Goal: Information Seeking & Learning: Check status

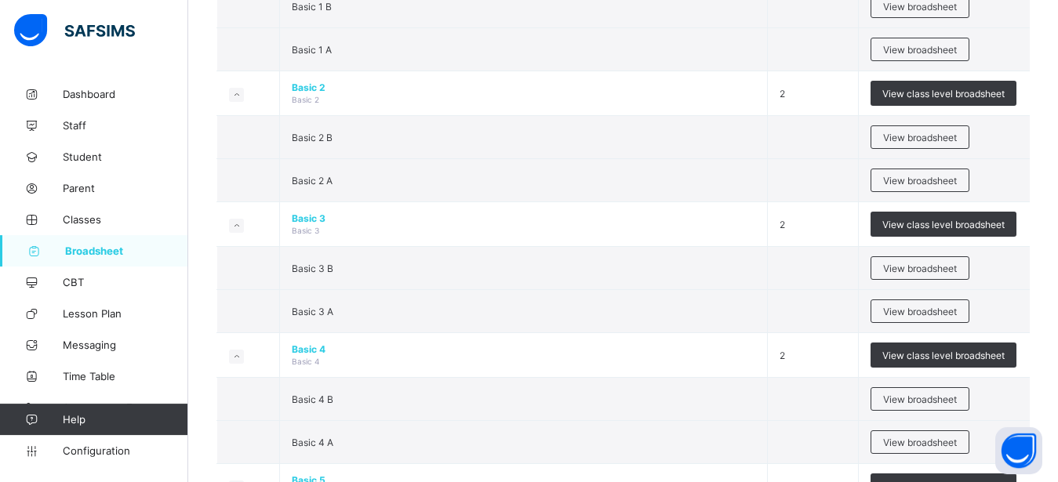
scroll to position [640, 0]
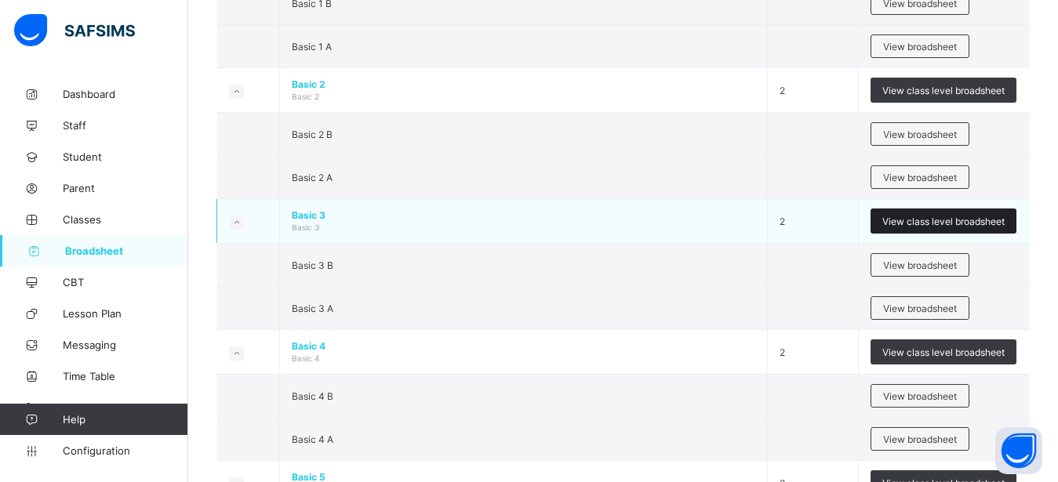
click at [922, 227] on span "View class level broadsheet" at bounding box center [943, 222] width 122 height 12
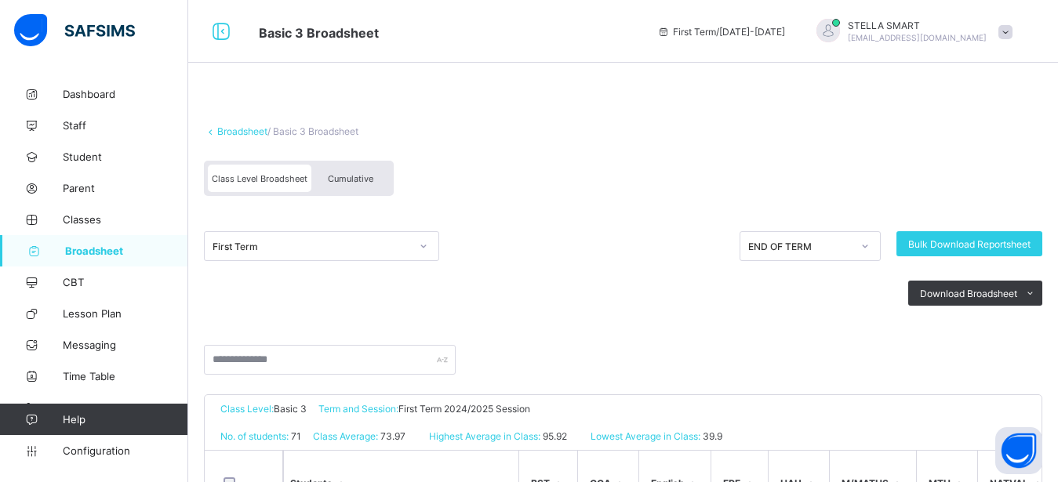
click at [367, 176] on span "Cumulative" at bounding box center [350, 178] width 45 height 11
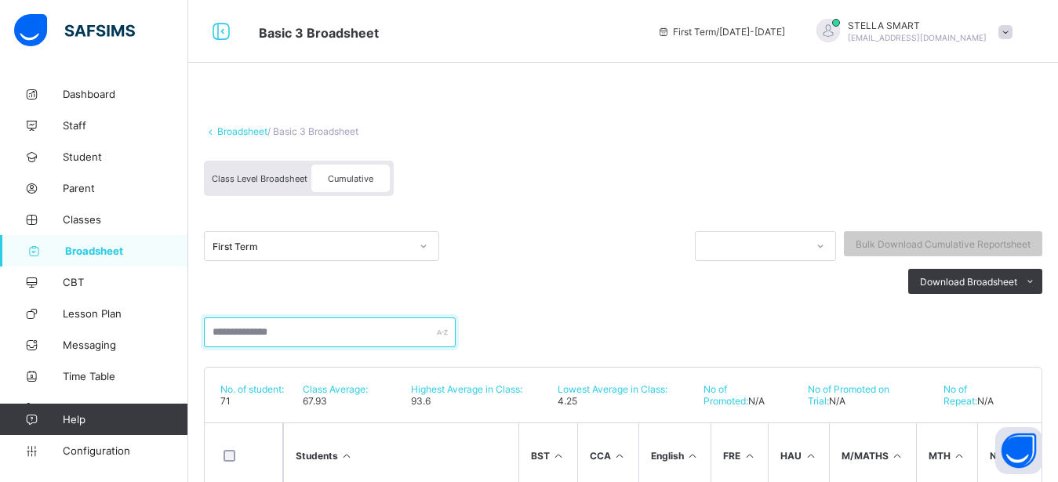
click at [289, 333] on input "text" at bounding box center [330, 333] width 252 height 30
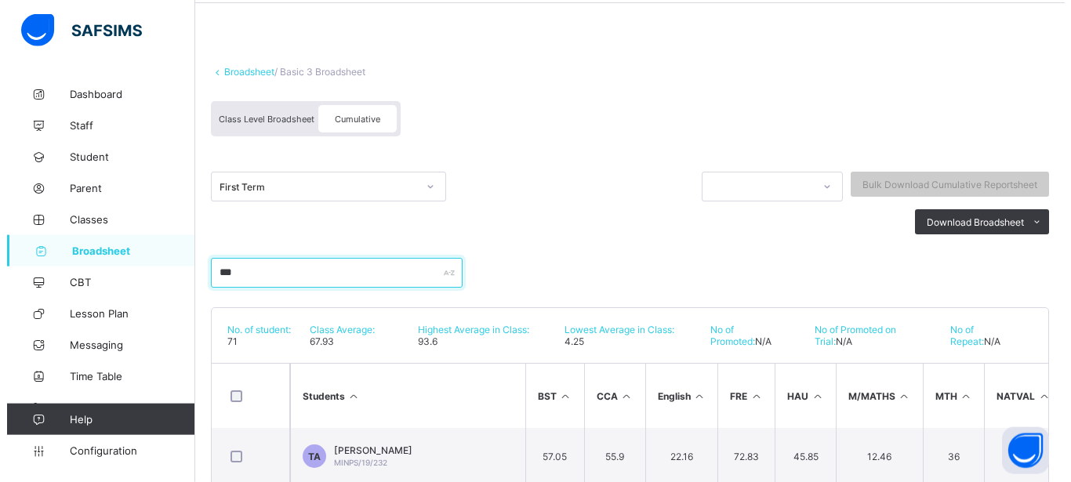
scroll to position [107, 0]
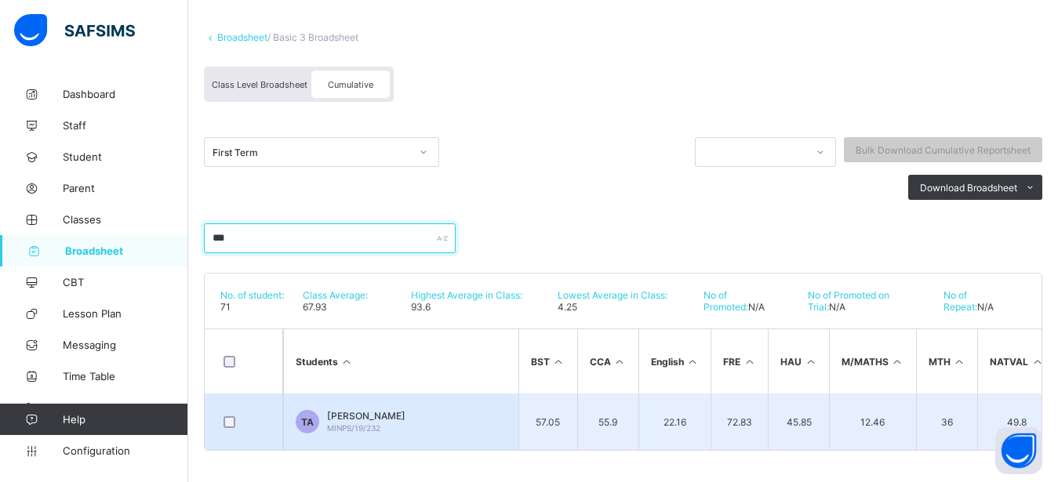
type input "***"
click at [340, 410] on span "[PERSON_NAME]" at bounding box center [366, 416] width 78 height 12
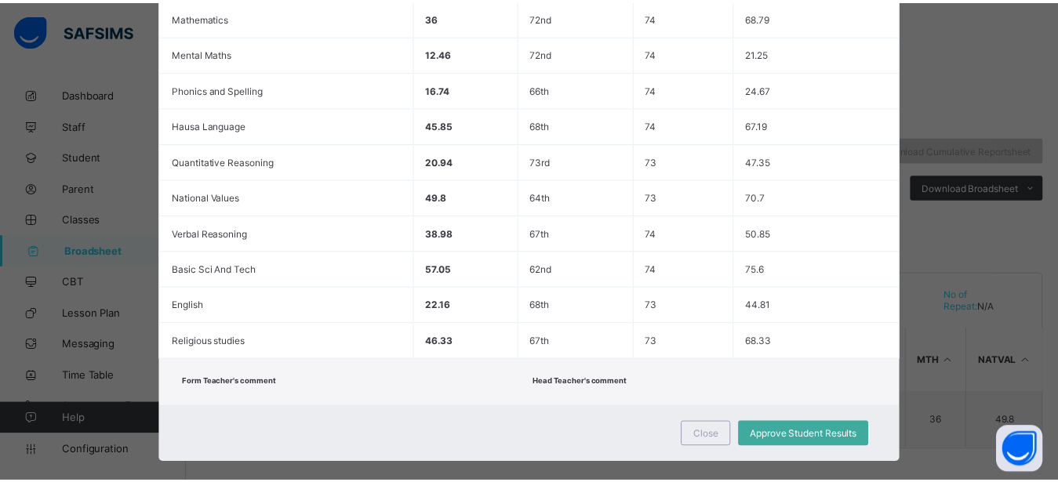
scroll to position [506, 0]
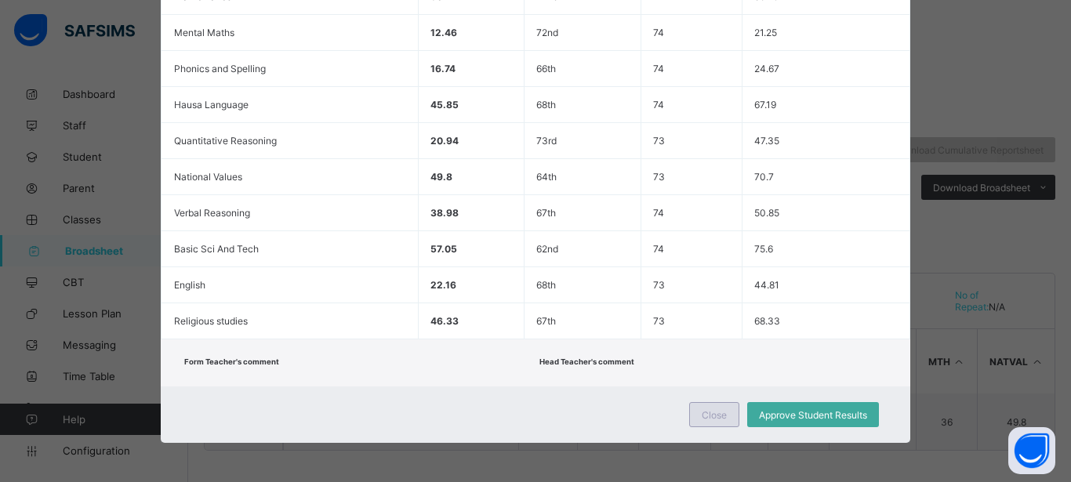
click at [689, 420] on div "Close" at bounding box center [714, 414] width 50 height 25
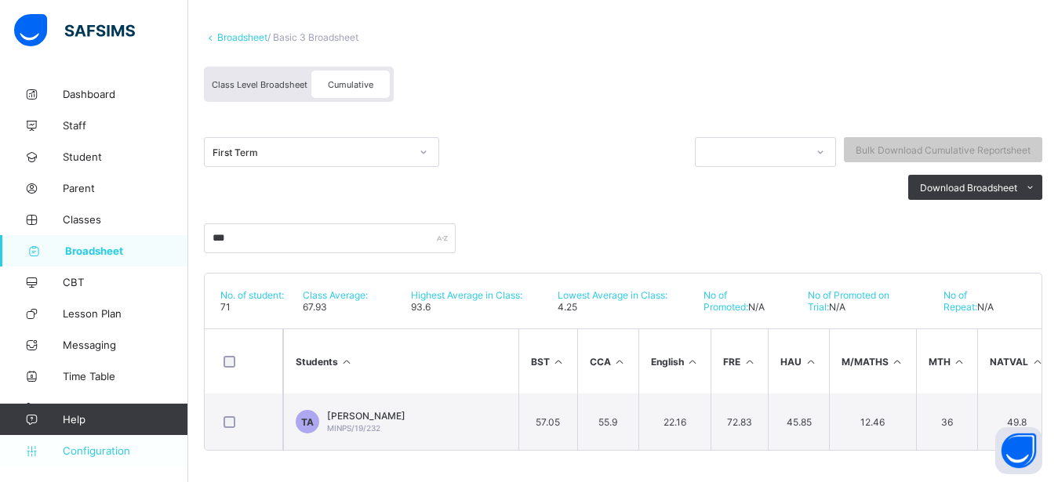
click at [74, 451] on span "Configuration" at bounding box center [125, 451] width 125 height 13
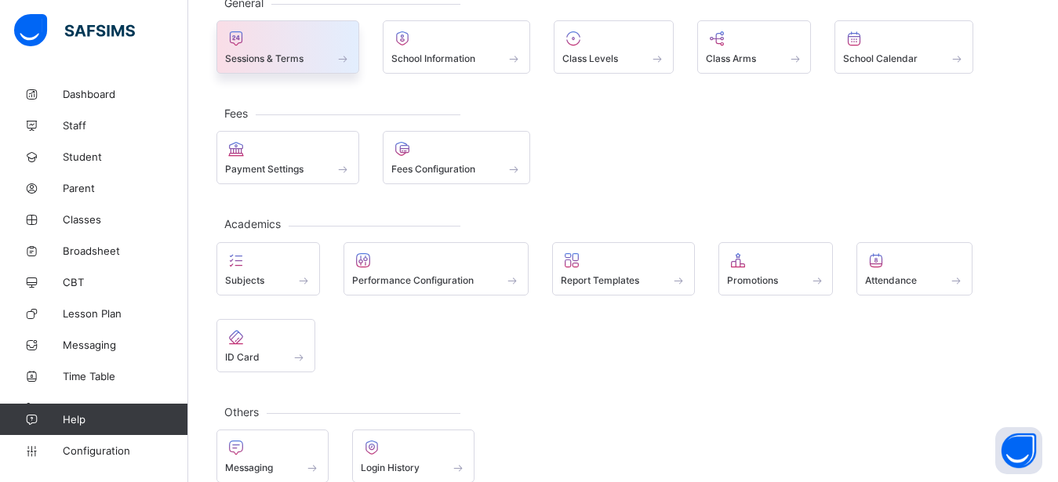
click at [282, 52] on span at bounding box center [287, 50] width 125 height 4
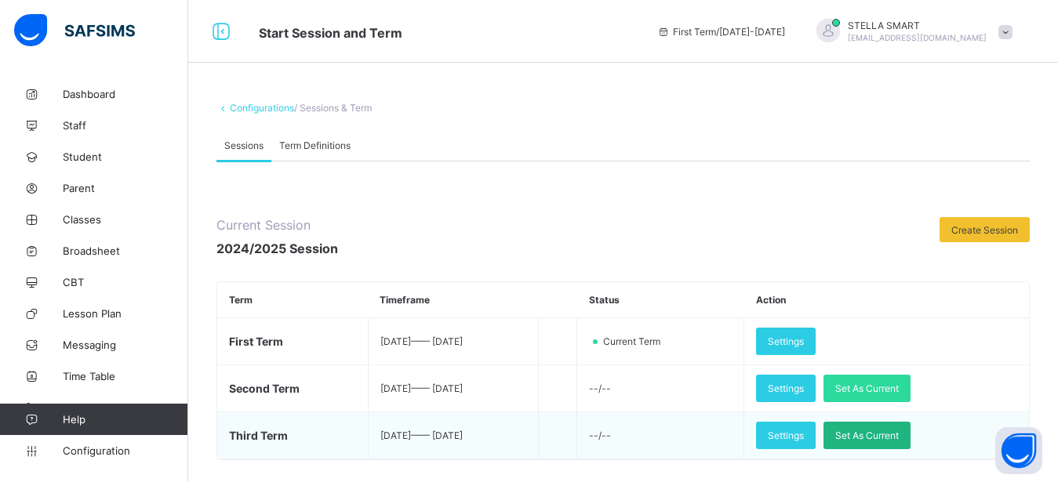
click at [899, 438] on span "Set As Current" at bounding box center [867, 436] width 64 height 12
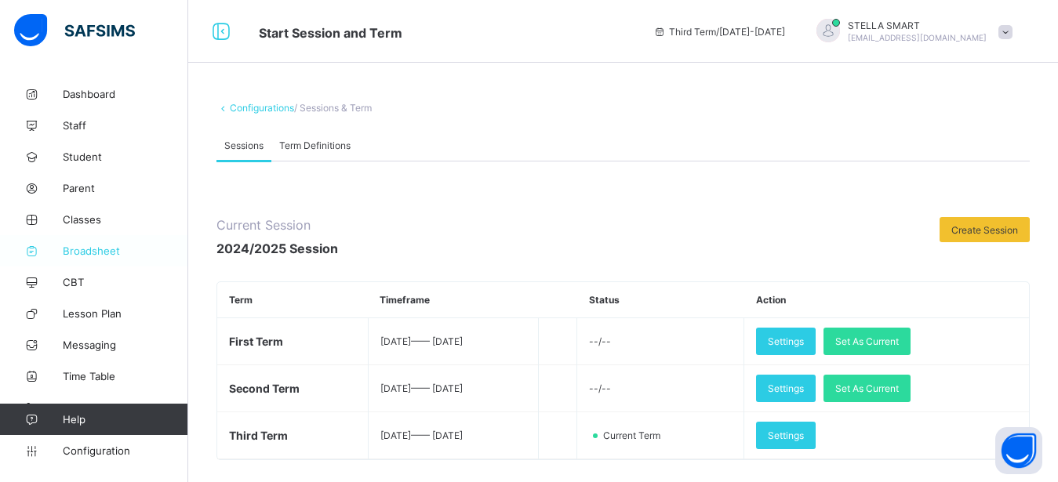
click at [111, 253] on span "Broadsheet" at bounding box center [125, 251] width 125 height 13
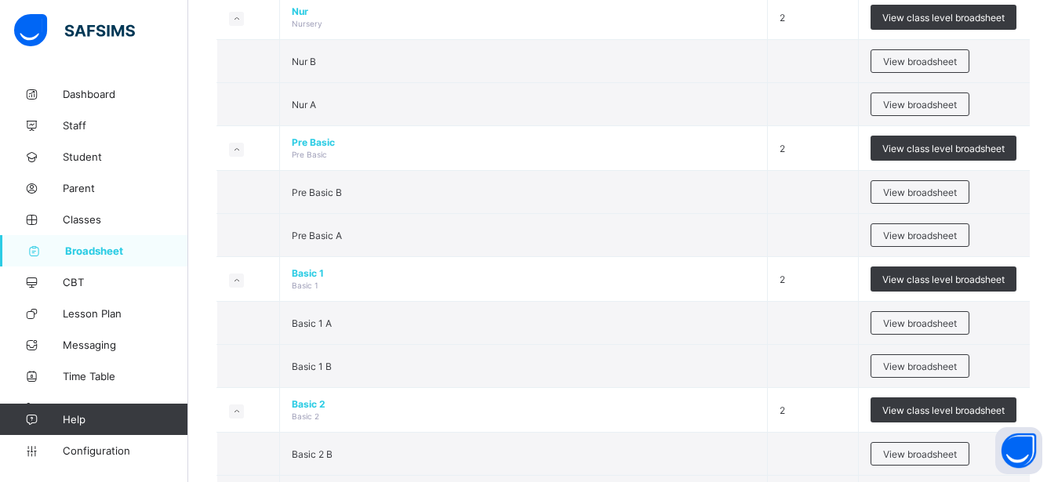
scroll to position [400, 0]
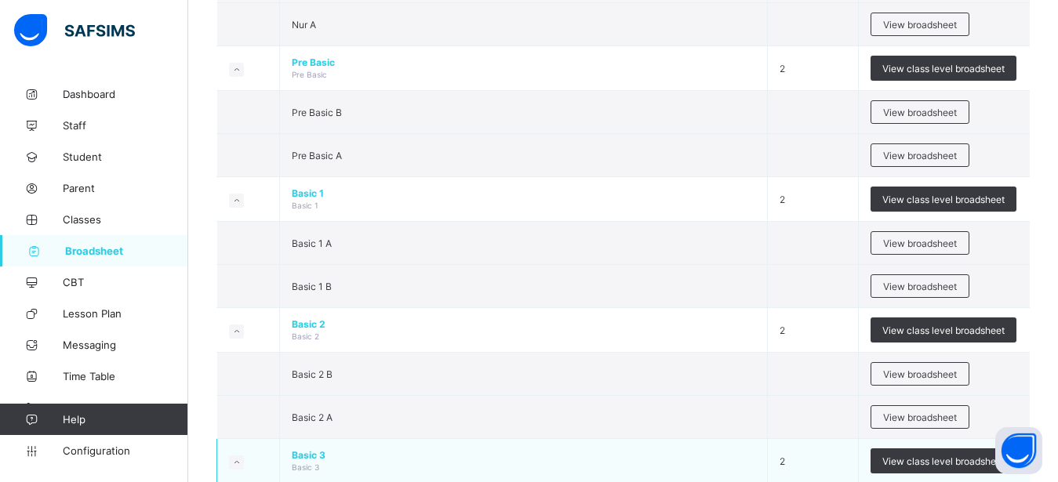
click at [755, 454] on span "Basic 3" at bounding box center [523, 455] width 463 height 12
click at [922, 460] on span "View class level broadsheet" at bounding box center [943, 462] width 122 height 12
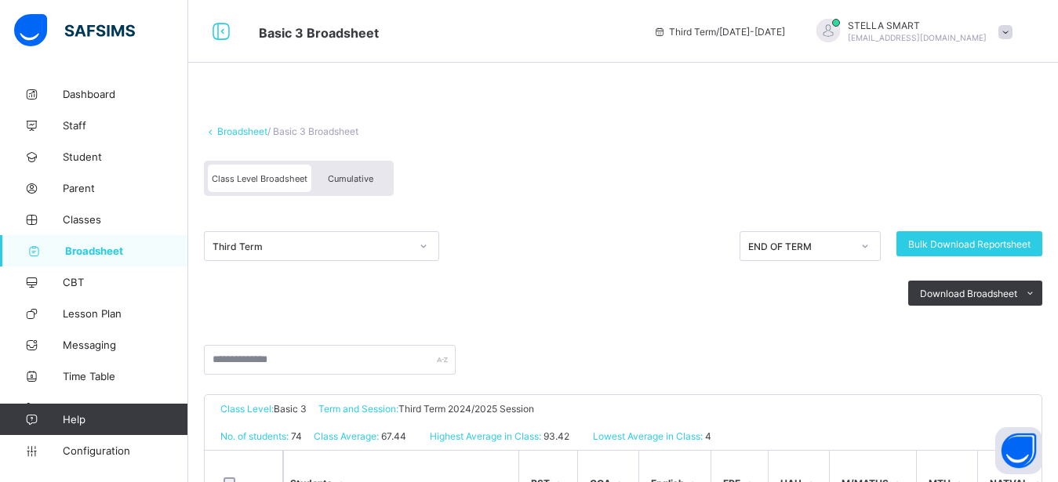
click at [345, 173] on div "Cumulative" at bounding box center [350, 178] width 78 height 27
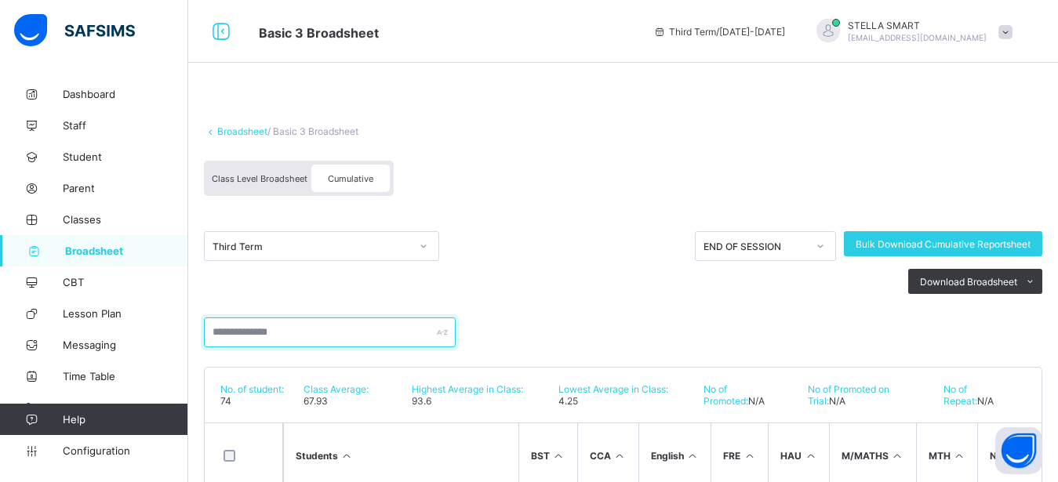
click at [271, 336] on input "text" at bounding box center [330, 333] width 252 height 30
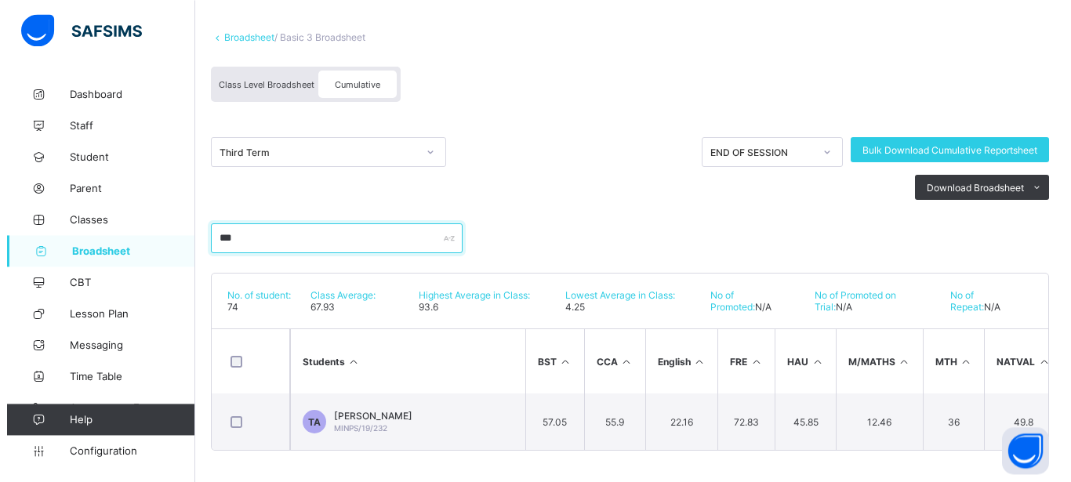
scroll to position [107, 0]
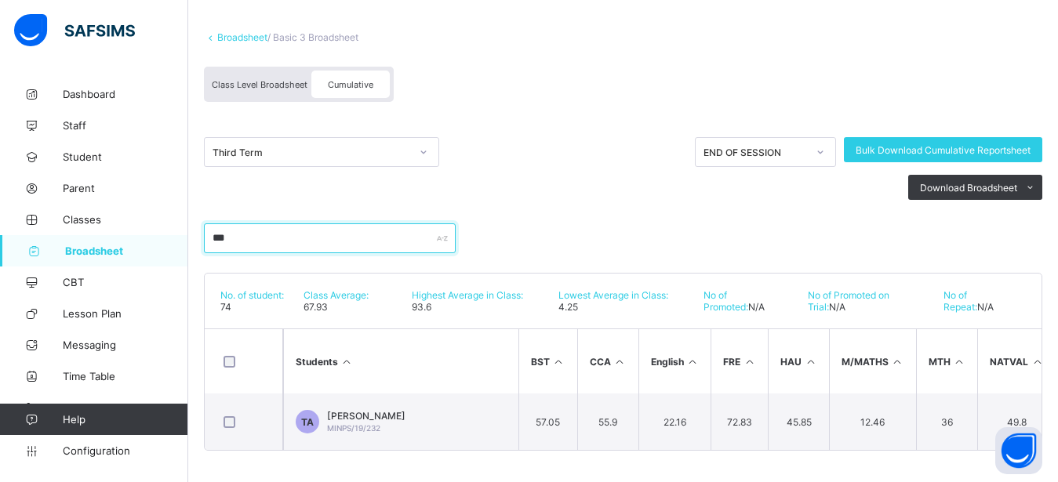
drag, startPoint x: 1065, startPoint y: 477, endPoint x: 384, endPoint y: 403, distance: 684.7
type input "***"
click at [384, 410] on span "[PERSON_NAME]" at bounding box center [366, 416] width 78 height 12
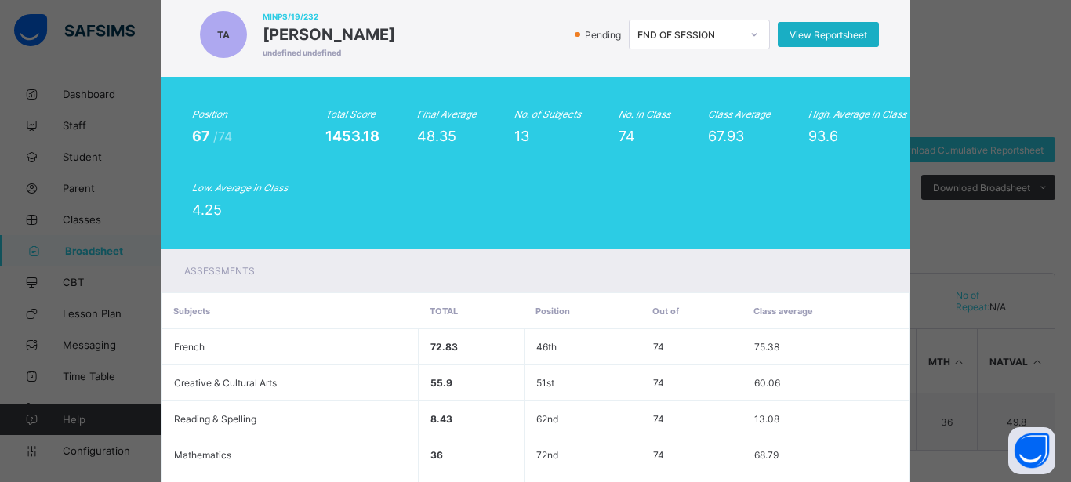
scroll to position [0, 0]
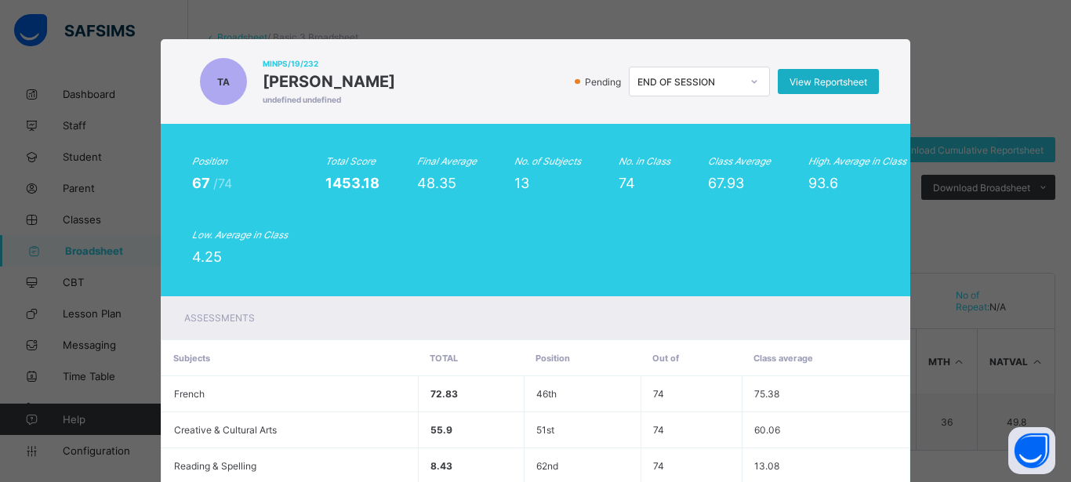
click at [812, 81] on span "View Reportsheet" at bounding box center [829, 82] width 78 height 12
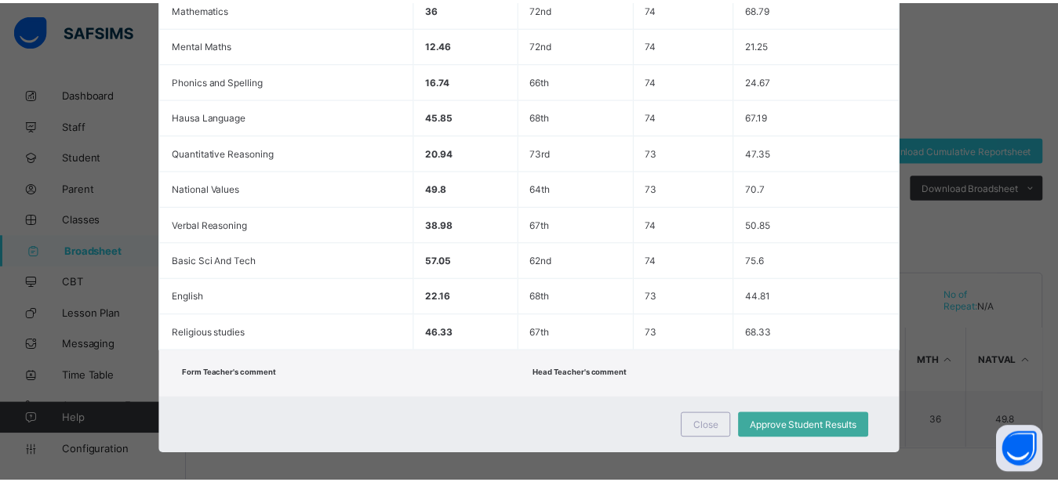
scroll to position [506, 0]
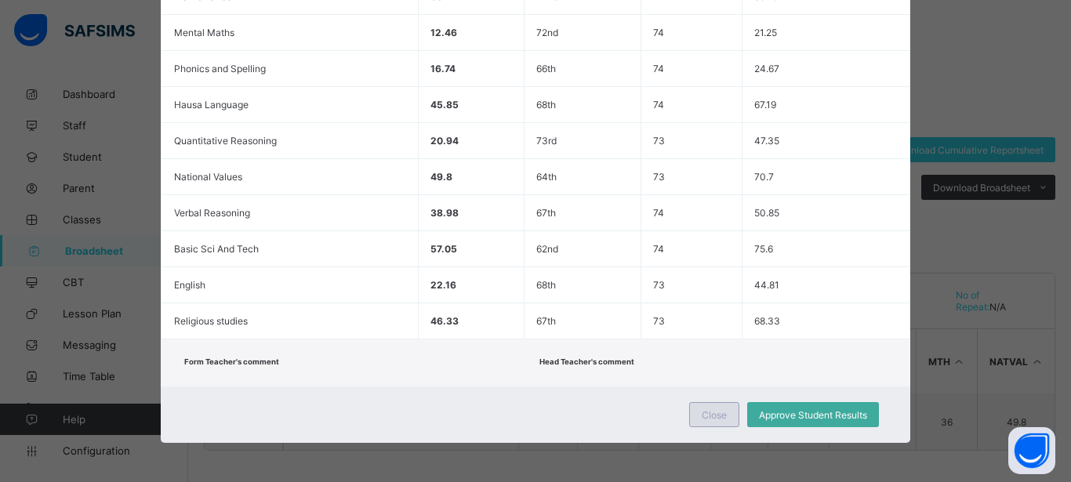
click at [702, 416] on span "Close" at bounding box center [714, 415] width 25 height 12
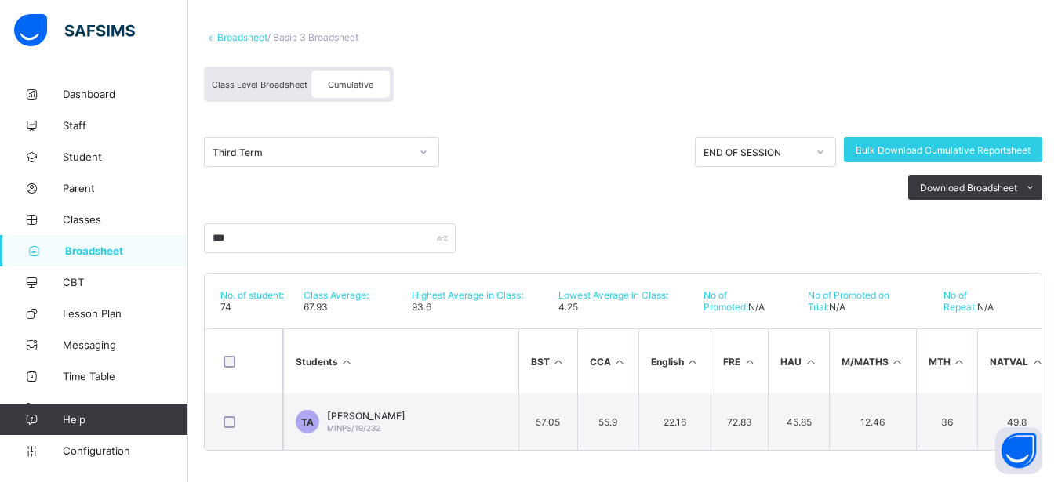
click at [74, 246] on span "Broadsheet" at bounding box center [126, 251] width 123 height 13
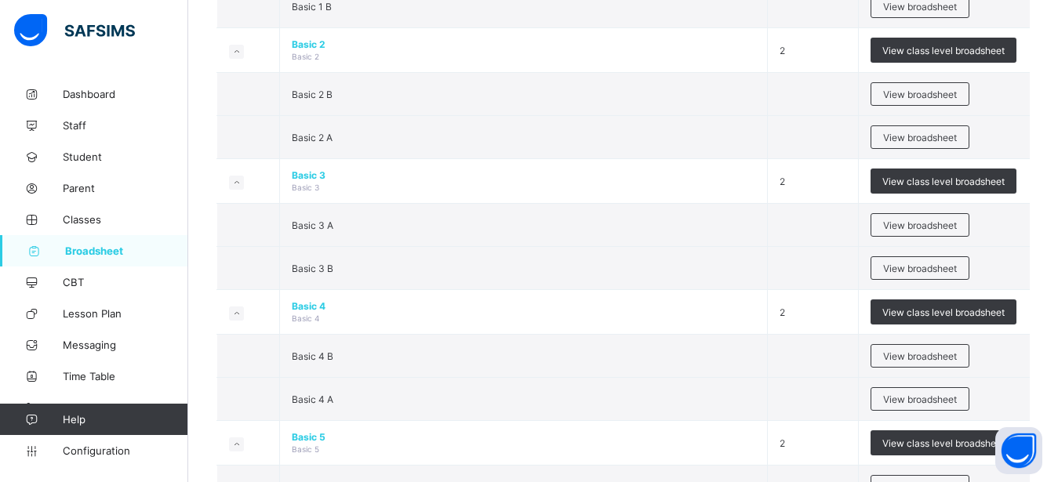
scroll to position [720, 0]
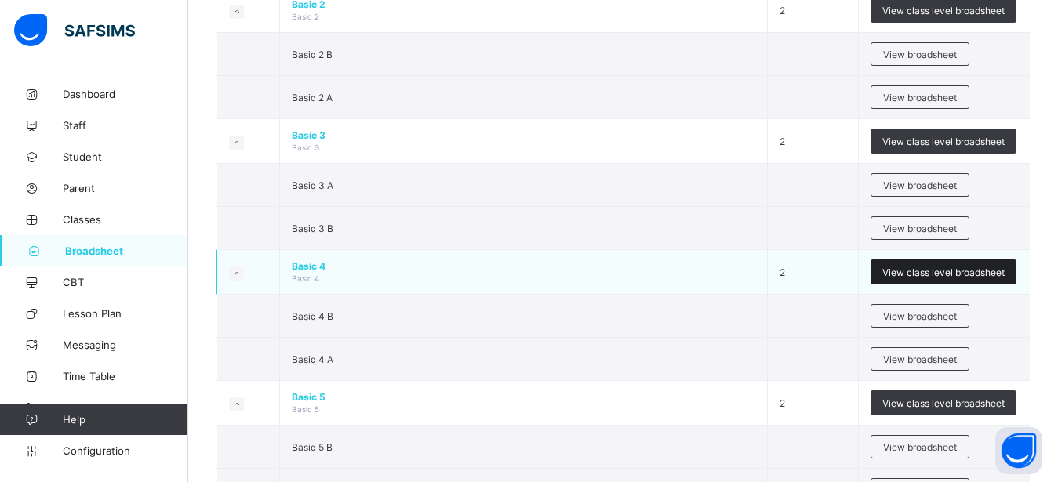
click at [936, 272] on span "View class level broadsheet" at bounding box center [943, 273] width 122 height 12
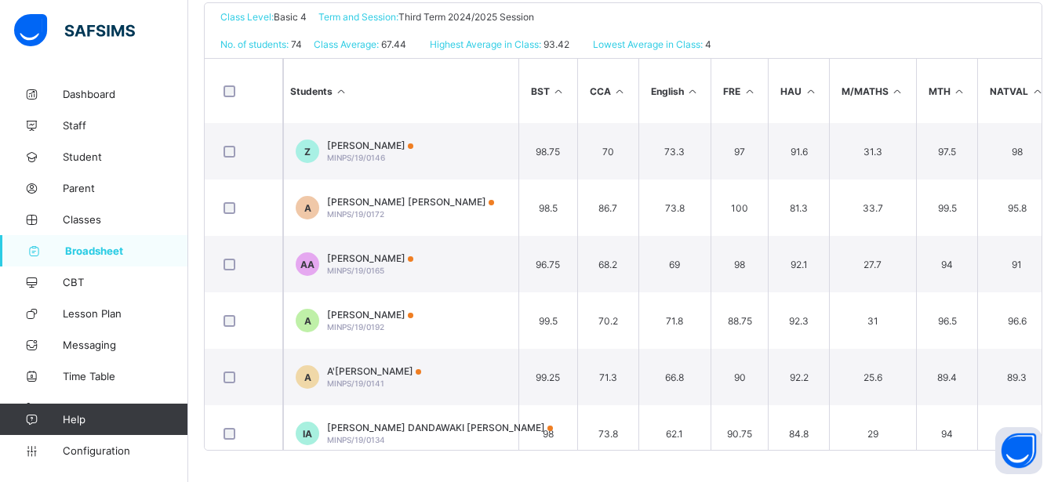
scroll to position [97, 0]
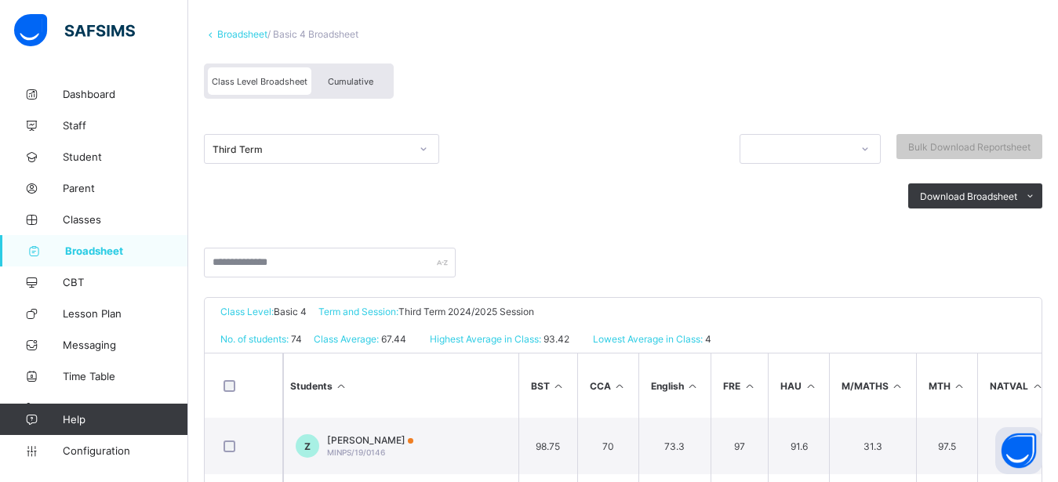
click at [347, 84] on span "Cumulative" at bounding box center [350, 81] width 45 height 11
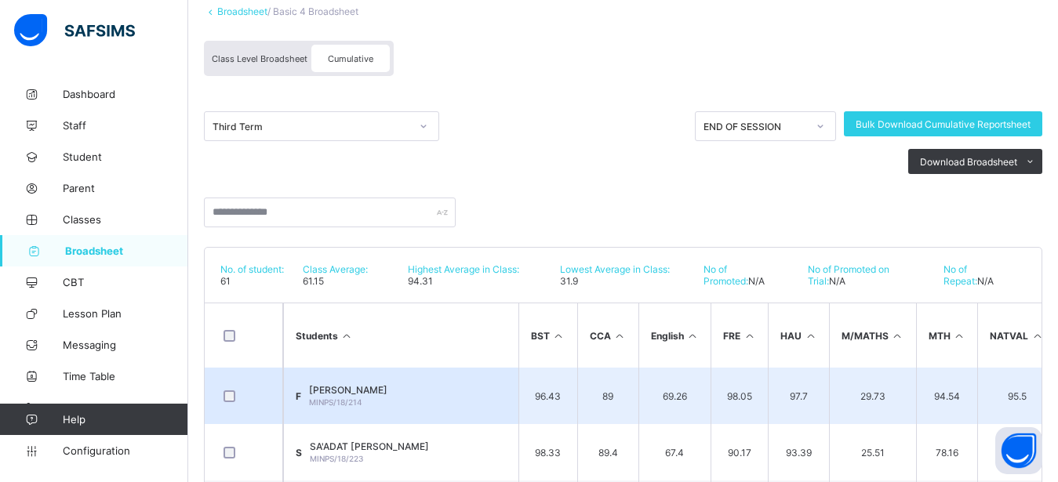
scroll to position [240, 0]
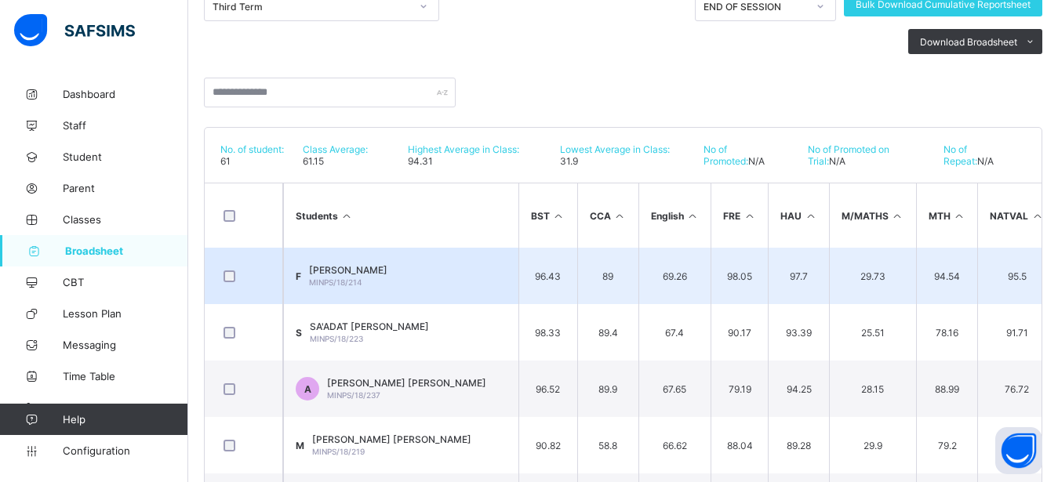
click at [869, 255] on td "29.73" at bounding box center [872, 276] width 87 height 56
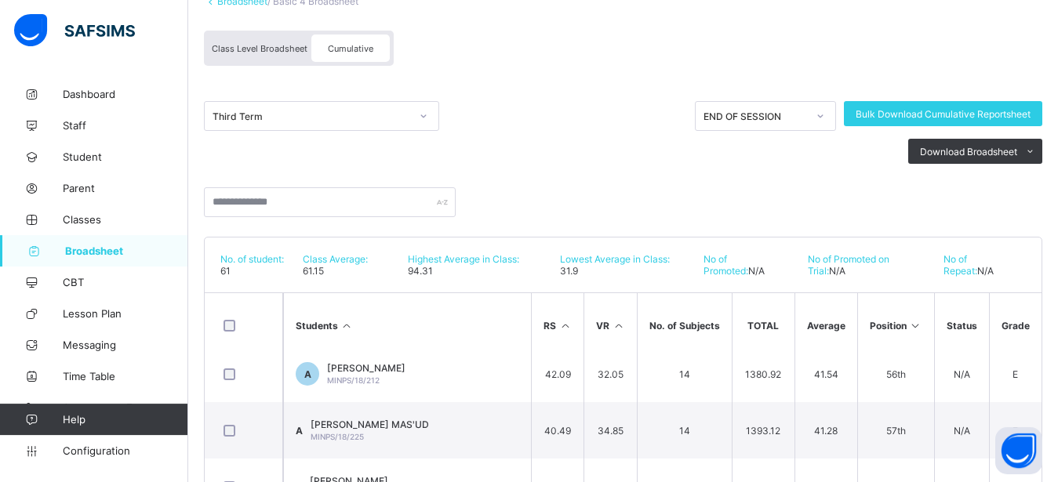
scroll to position [125, 0]
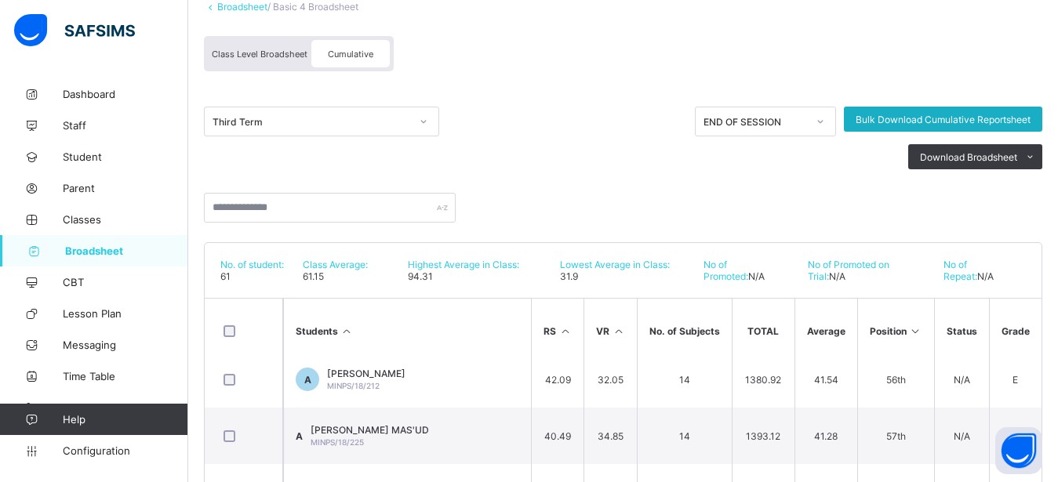
click at [958, 120] on span "Bulk Download Cumulative Reportsheet" at bounding box center [943, 120] width 175 height 12
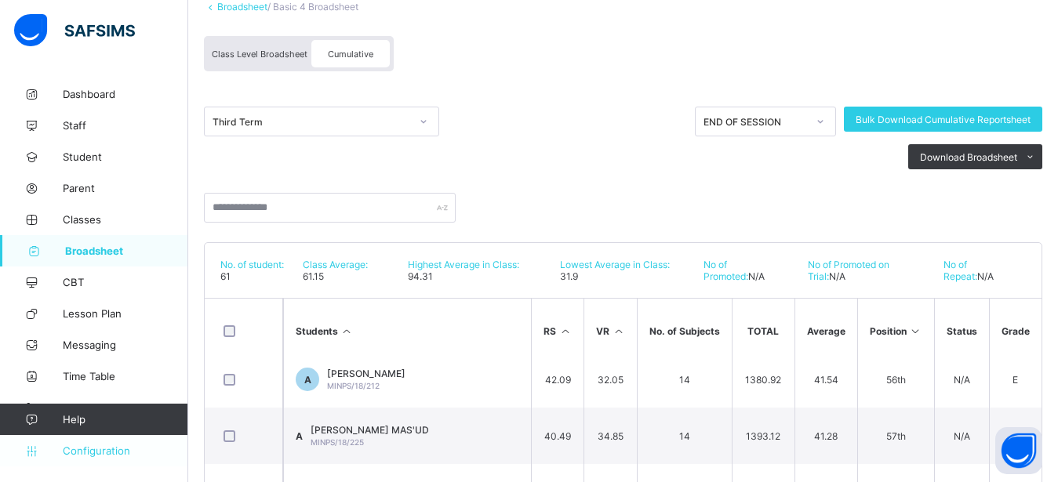
click at [71, 449] on span "Configuration" at bounding box center [125, 451] width 125 height 13
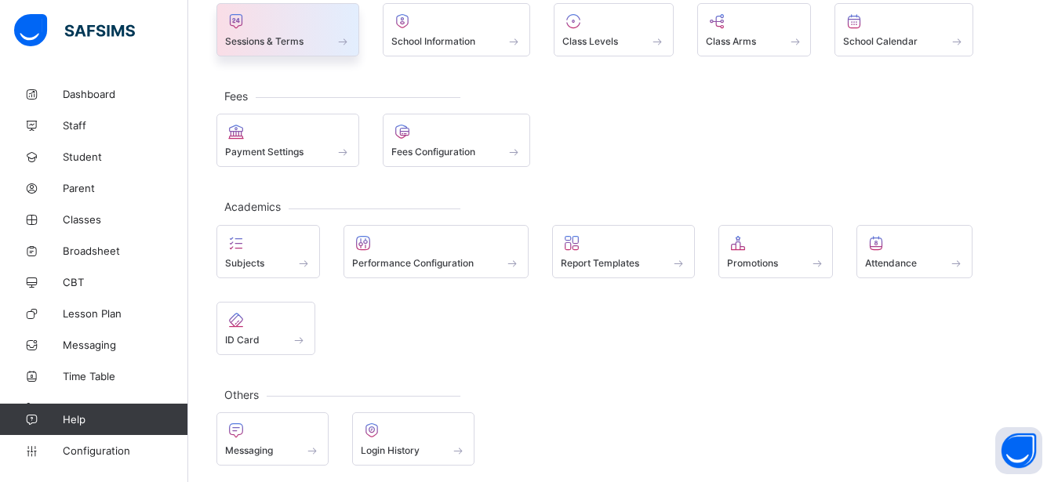
click at [245, 25] on icon at bounding box center [236, 21] width 22 height 19
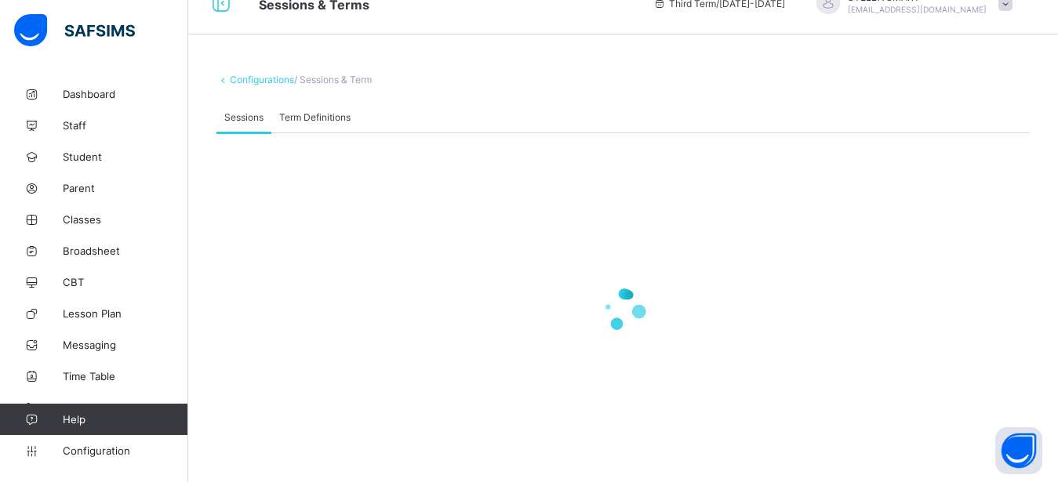
scroll to position [28, 0]
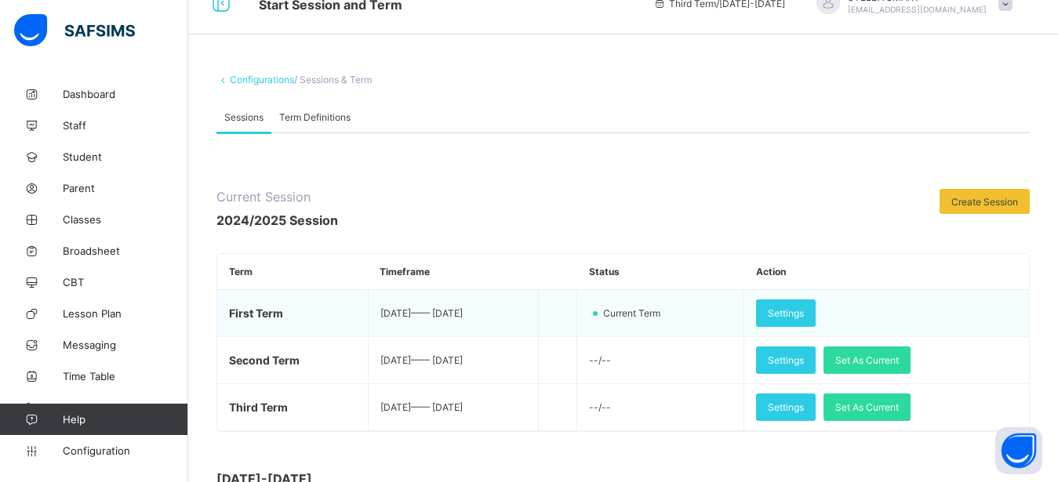
click at [885, 309] on td "Settings" at bounding box center [886, 313] width 285 height 47
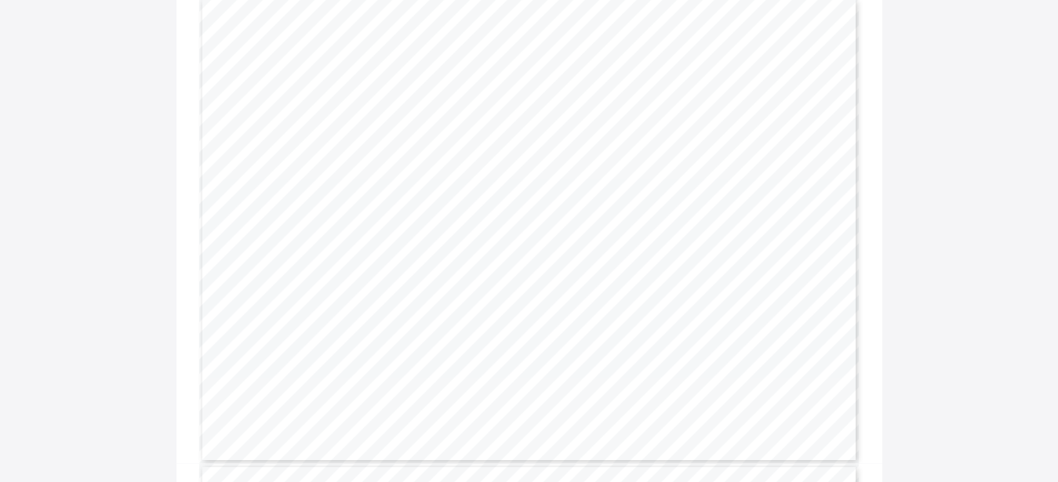
scroll to position [1982, 0]
